Goal: Transaction & Acquisition: Purchase product/service

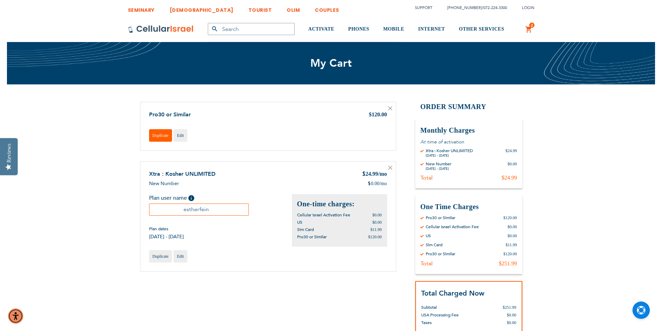
click at [162, 136] on span "Duplicate" at bounding box center [161, 135] width 16 height 5
click at [391, 107] on icon at bounding box center [390, 108] width 3 height 3
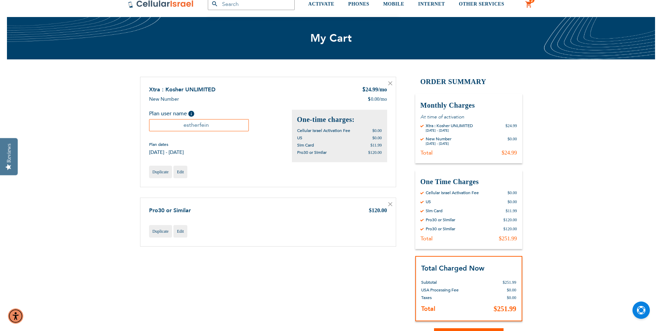
scroll to position [35, 0]
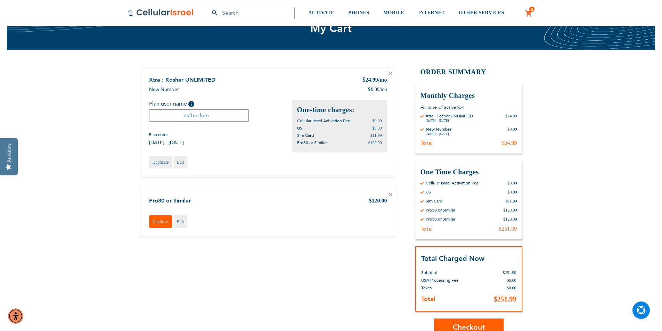
click at [163, 219] on span "Duplicate" at bounding box center [161, 221] width 16 height 5
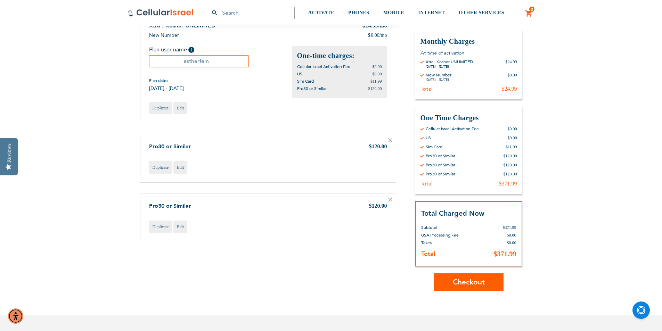
scroll to position [104, 0]
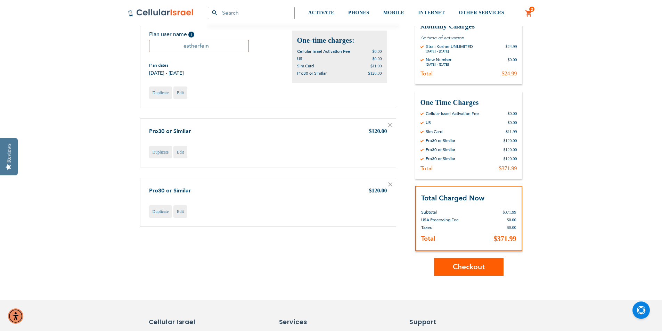
click at [390, 184] on icon at bounding box center [390, 184] width 3 height 3
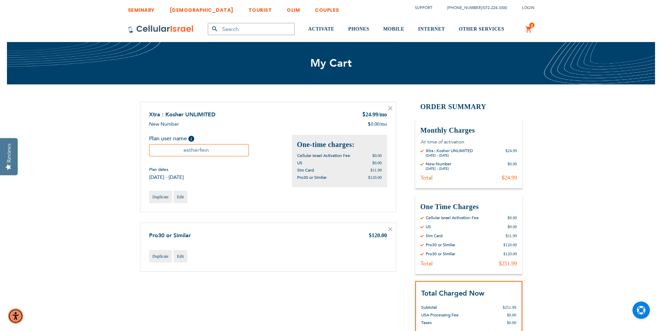
click at [392, 230] on icon at bounding box center [390, 229] width 4 height 4
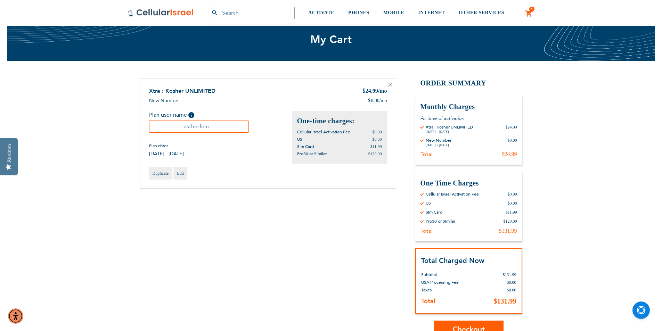
scroll to position [35, 0]
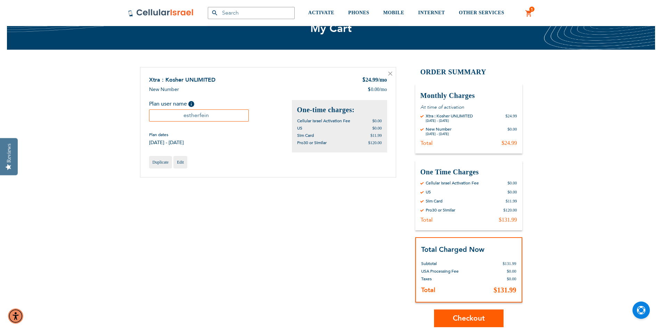
click at [459, 320] on span "Checkout" at bounding box center [469, 319] width 32 height 10
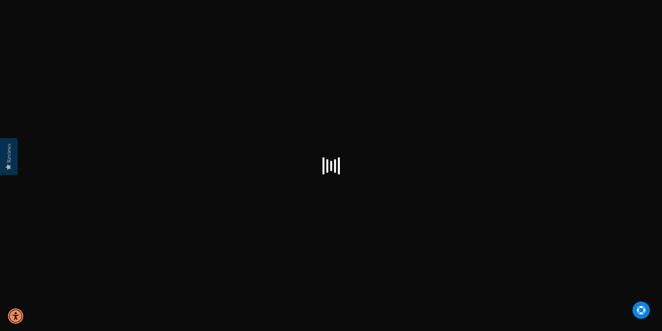
select select "US"
checkbox input "true"
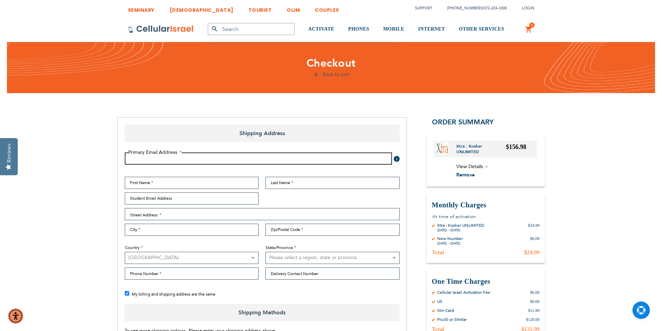
click at [180, 159] on input "Email Address" at bounding box center [258, 159] width 267 height 12
type input "[EMAIL_ADDRESS][DOMAIN_NAME]"
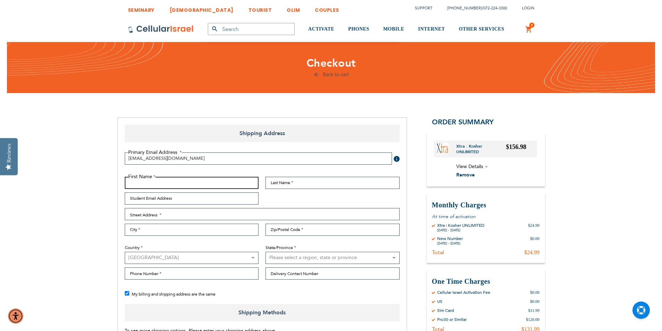
click at [169, 184] on input "First Name" at bounding box center [192, 183] width 134 height 12
type input "[PERSON_NAME]"
type input "[EMAIL_ADDRESS][DOMAIN_NAME]"
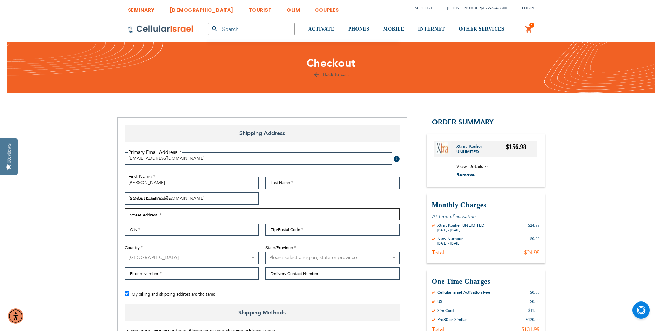
type input "[STREET_ADDRESS]"
type input "Flushing"
type input "11367"
select select "43"
type input "3477309540"
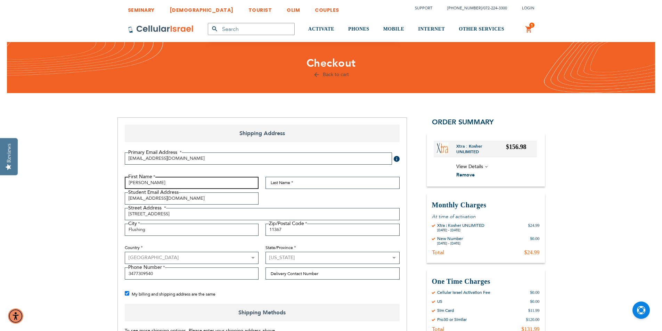
type input "[PERSON_NAME]"
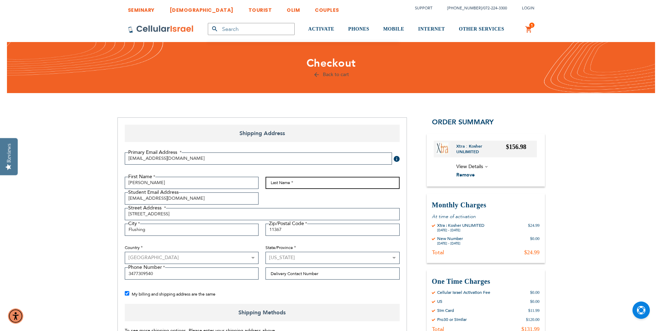
click at [292, 183] on input "Last Name" at bounding box center [333, 183] width 134 height 12
type input "[PERSON_NAME]"
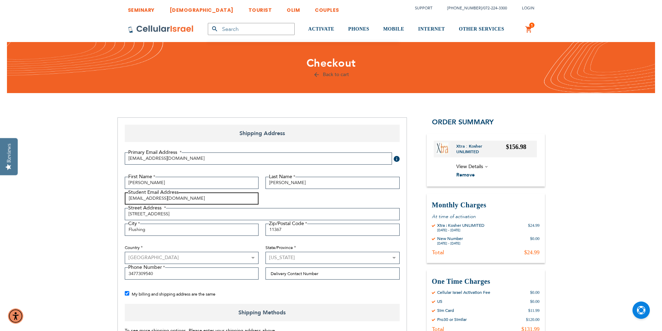
click at [194, 196] on input "[EMAIL_ADDRESS][DOMAIN_NAME]" at bounding box center [192, 199] width 134 height 12
type input "f"
type input "[EMAIL_ADDRESS][DOMAIN_NAME]"
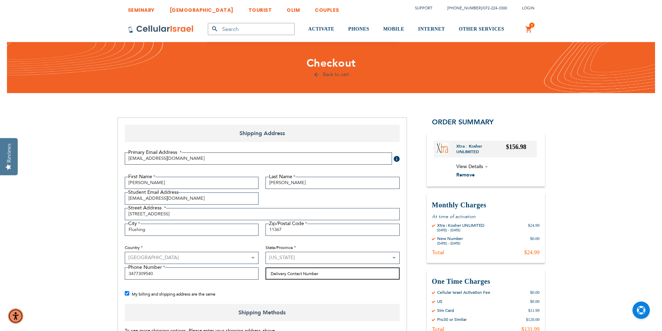
click at [282, 274] on input "Delivery Contact Number" at bounding box center [333, 274] width 134 height 12
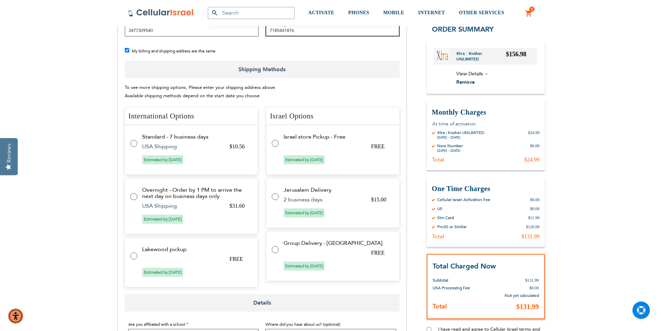
scroll to position [278, 0]
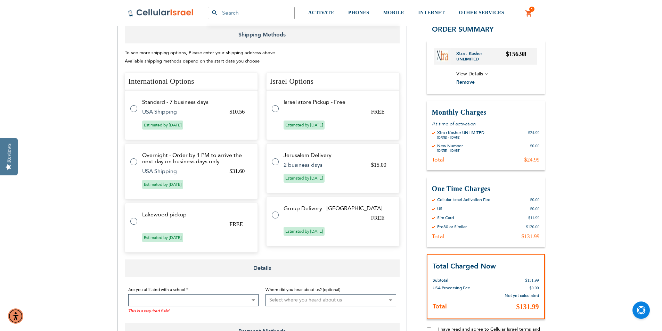
type input "7185441876"
click at [132, 105] on label at bounding box center [137, 105] width 14 height 0
radio input "true"
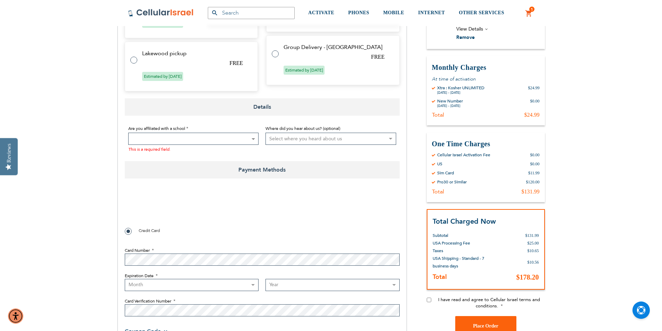
scroll to position [452, 0]
click at [160, 137] on span at bounding box center [193, 138] width 131 height 12
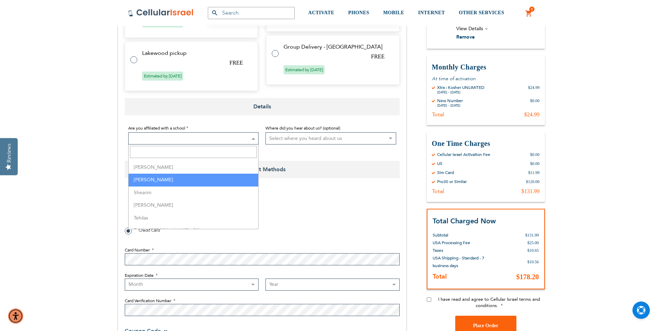
scroll to position [1634, 0]
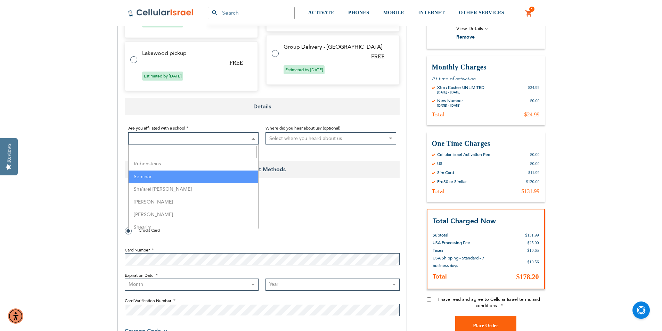
select select "148"
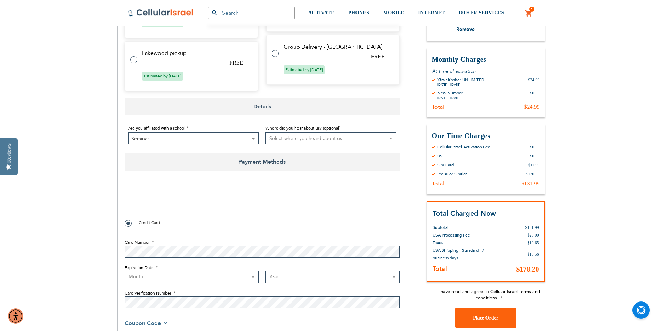
click at [290, 136] on select "Select where you heard about us Existing Customer Friend Other School/Group BP …" at bounding box center [331, 138] width 131 height 12
select select "4"
click at [266, 132] on select "Select where you heard about us Existing Customer Friend Other School/Group BP …" at bounding box center [331, 138] width 131 height 12
checkbox input "true"
click at [245, 276] on select "Month [DATE] - [DATE] - [DATE] - [DATE] - [DATE] - [DATE] - [DATE] - [DATE] - […" at bounding box center [192, 277] width 134 height 12
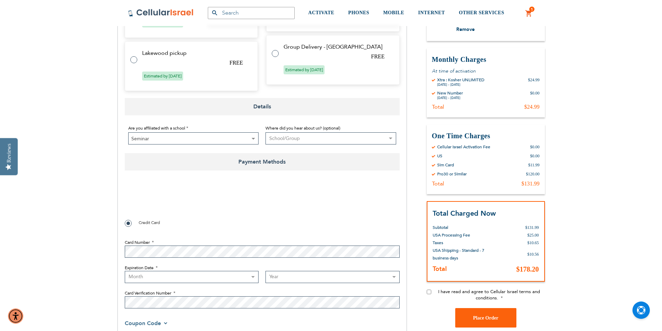
select select "7"
click at [125, 271] on select "Month [DATE] - [DATE] - [DATE] - [DATE] - [DATE] - [DATE] - [DATE] - [DATE] - […" at bounding box center [192, 277] width 134 height 12
click at [286, 276] on select "Year [DATE] 2026 2027 2028 2029 2030 2031 2032 2033 2034 2035 2036 2037 2038 20…" at bounding box center [333, 277] width 134 height 12
select select "2027"
click at [266, 271] on select "Year [DATE] 2026 2027 2028 2029 2030 2031 2032 2033 2034 2035 2036 2037 2038 20…" at bounding box center [333, 277] width 134 height 12
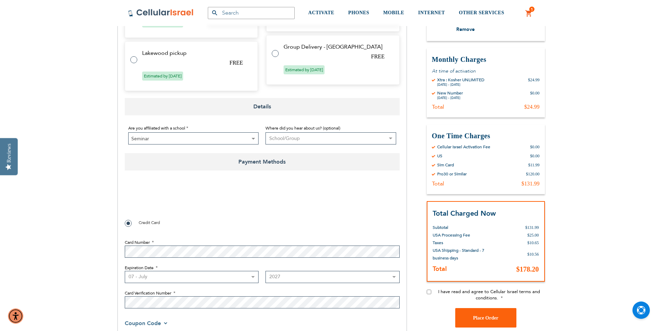
click at [300, 205] on div at bounding box center [262, 199] width 275 height 27
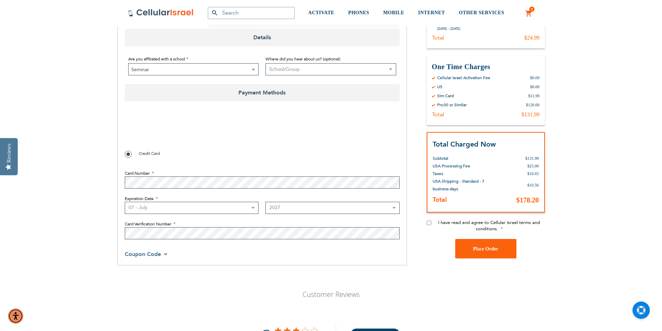
scroll to position [521, 0]
click at [427, 223] on input "I have read and agree to Cellular Israel terms and conditions." at bounding box center [429, 222] width 5 height 5
checkbox input "true"
click at [473, 250] on span "Place Order" at bounding box center [485, 248] width 25 height 5
